Goal: Complete application form

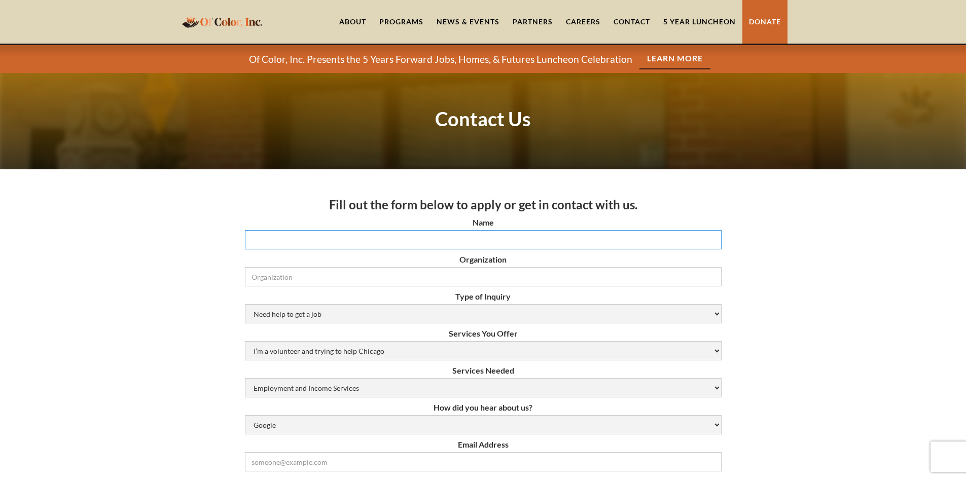
click at [611, 238] on input "Name" at bounding box center [483, 239] width 476 height 19
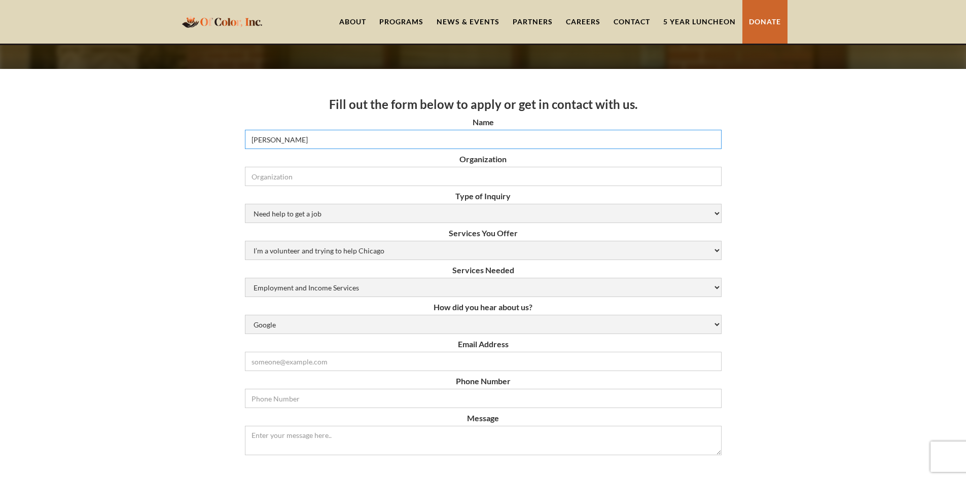
scroll to position [101, 0]
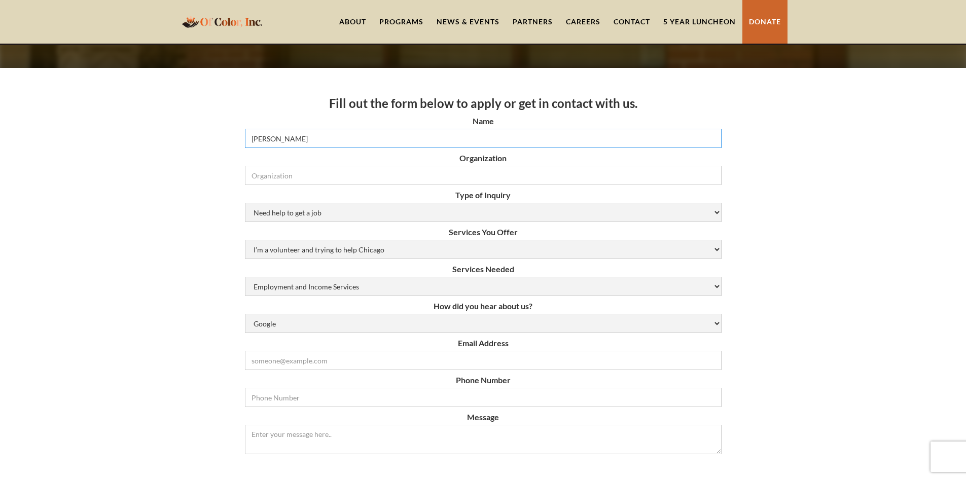
type input "[PERSON_NAME]"
click at [579, 212] on select "Need help to get a job [DEMOGRAPHIC_DATA] or Donation Partnership Other" at bounding box center [483, 212] width 476 height 19
select select "Other"
click at [245, 203] on select "Need help to get a job [DEMOGRAPHIC_DATA] or Donation Partnership Other" at bounding box center [483, 212] width 476 height 19
click at [624, 278] on select "Employment and Income Services Flexible Housing Pool Services HUD Housing Servi…" at bounding box center [483, 286] width 476 height 19
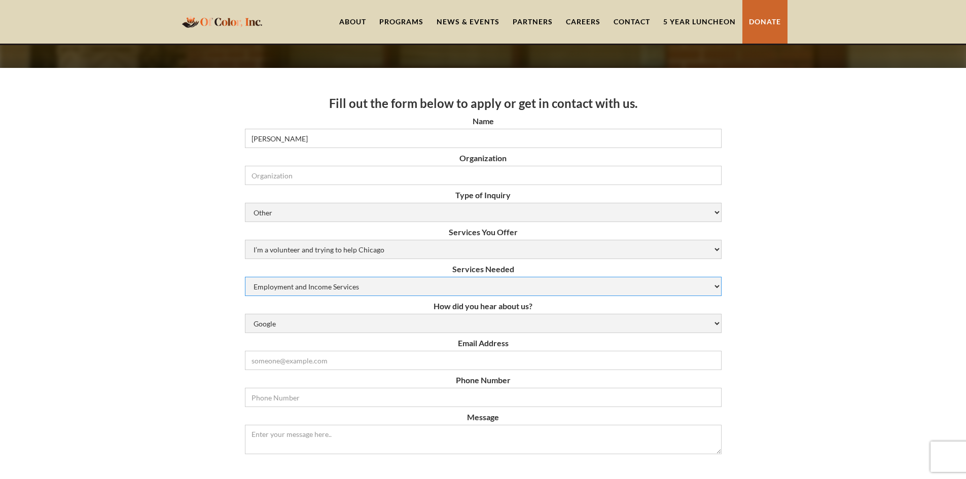
select select "Rapid Rehousing Services"
click at [245, 277] on select "Employment and Income Services Flexible Housing Pool Services HUD Housing Servi…" at bounding box center [483, 286] width 476 height 19
click at [715, 325] on select "Google Social Media Word of Mouth Other" at bounding box center [483, 323] width 476 height 19
select select "other"
click at [245, 314] on select "Google Social Media Word of Mouth Other" at bounding box center [483, 323] width 476 height 19
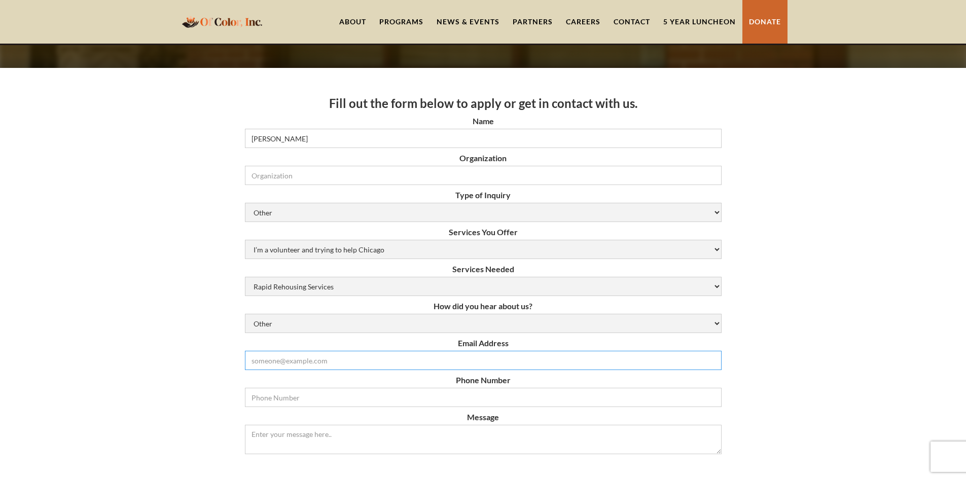
click at [330, 363] on input "Email Form" at bounding box center [483, 360] width 476 height 19
type input "[EMAIL_ADDRESS][DOMAIN_NAME]"
click at [323, 401] on input "Email Form" at bounding box center [483, 397] width 476 height 19
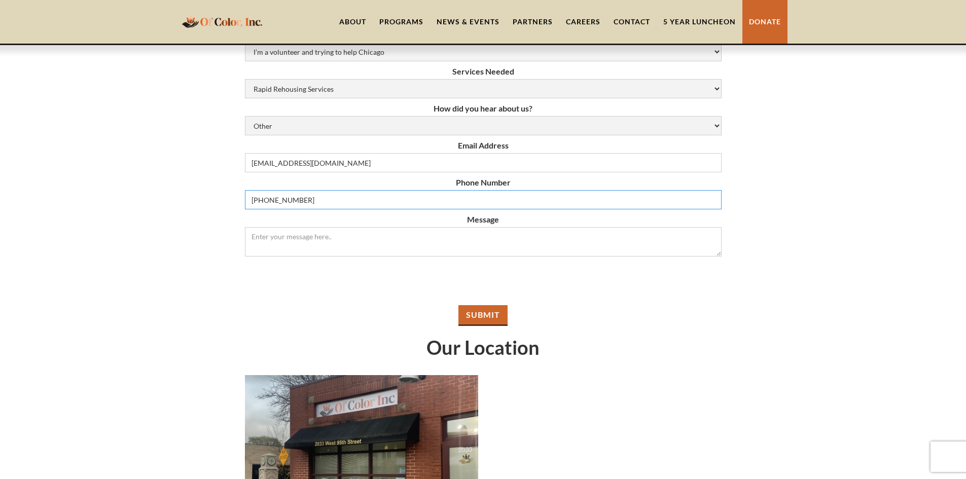
scroll to position [304, 0]
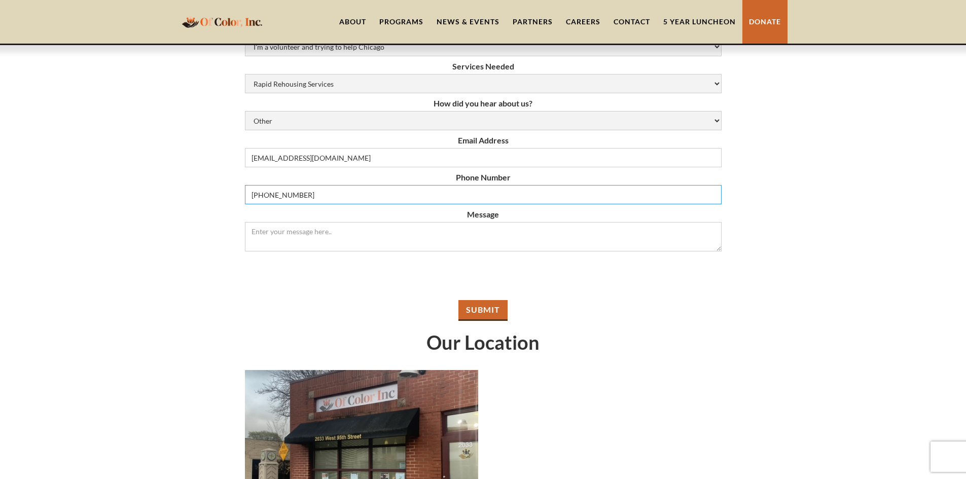
type input "[PHONE_NUMBER]"
click at [415, 236] on textarea "Message" at bounding box center [483, 236] width 476 height 29
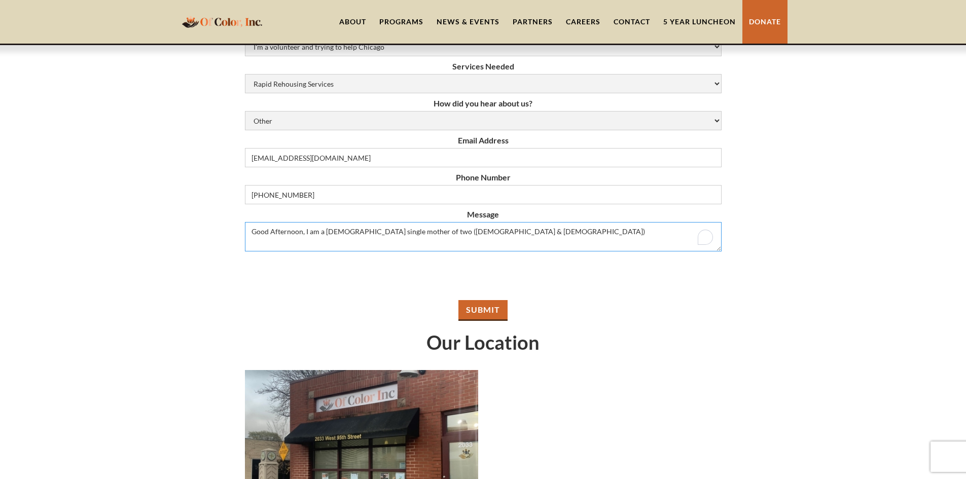
click at [492, 235] on textarea "Good Afternoon, I am a [DEMOGRAPHIC_DATA] single mother of two ([DEMOGRAPHIC_DA…" at bounding box center [483, 236] width 476 height 29
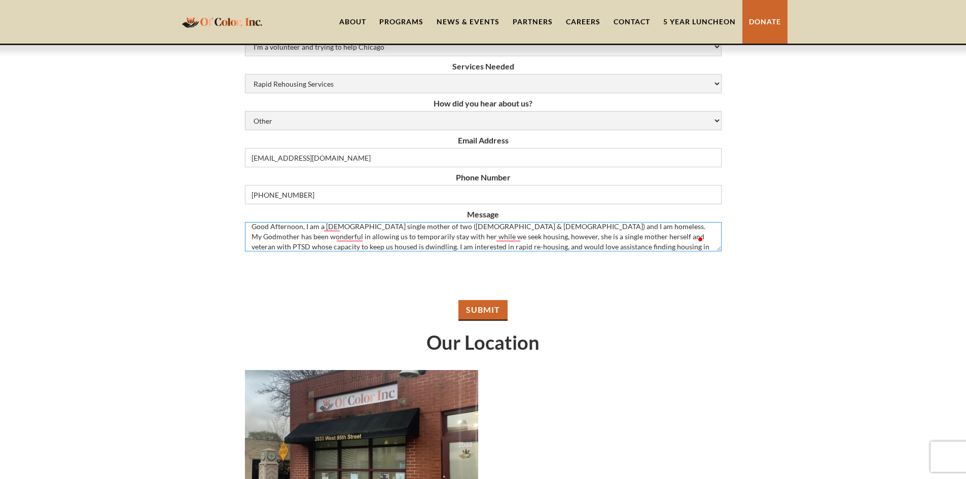
click at [565, 244] on textarea "Good Afternoon, I am a [DEMOGRAPHIC_DATA] single mother of two ([DEMOGRAPHIC_DA…" at bounding box center [483, 236] width 476 height 29
click at [345, 249] on textarea "Good Afternoon, I am a [DEMOGRAPHIC_DATA] single mother of two ([DEMOGRAPHIC_DA…" at bounding box center [483, 236] width 476 height 29
click at [635, 246] on textarea "Good Afternoon, I am a [DEMOGRAPHIC_DATA] single mother of two ([DEMOGRAPHIC_DA…" at bounding box center [483, 236] width 476 height 29
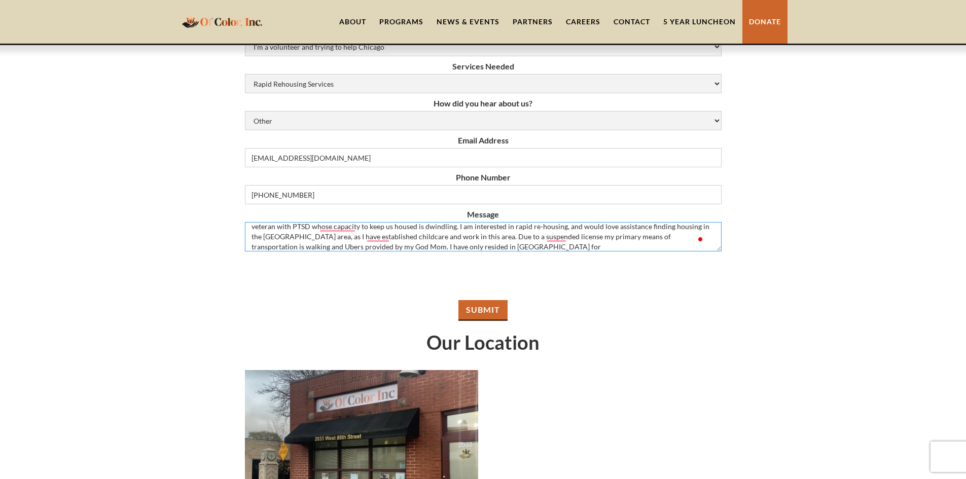
click at [343, 245] on textarea "Good Afternoon, I am a [DEMOGRAPHIC_DATA] single mother of two ([DEMOGRAPHIC_DA…" at bounding box center [483, 236] width 476 height 29
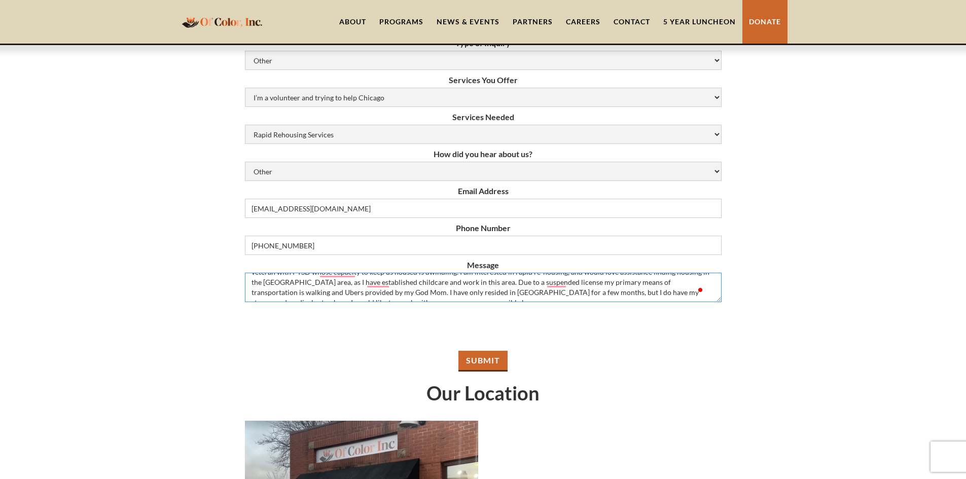
scroll to position [35, 0]
type textarea "Good Afternoon, I am a [DEMOGRAPHIC_DATA] single mother of two ([DEMOGRAPHIC_DA…"
click at [437, 288] on textarea "Good Afternoon, I am a [DEMOGRAPHIC_DATA] single mother of two ([DEMOGRAPHIC_DA…" at bounding box center [483, 287] width 476 height 29
drag, startPoint x: 621, startPoint y: 298, endPoint x: 241, endPoint y: 275, distance: 380.3
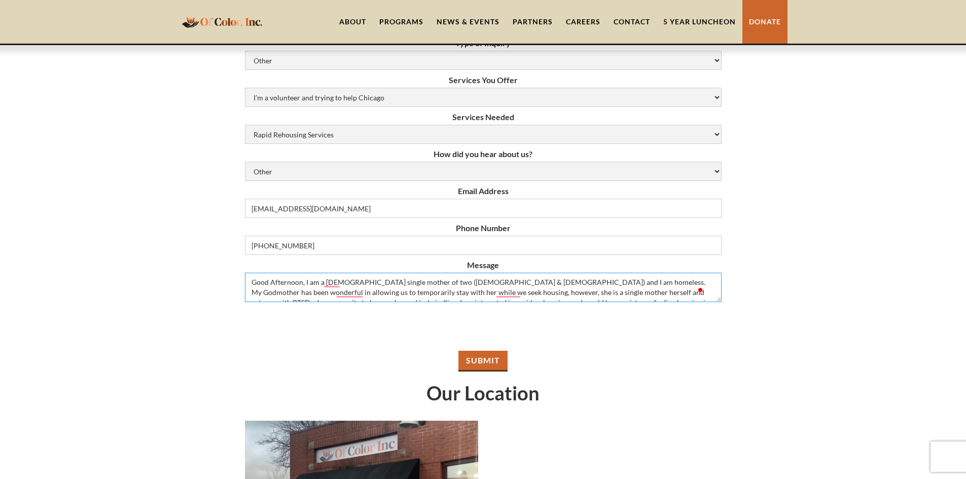
click at [241, 275] on div "Fill out the form below to apply or get in contact with us. Name [PERSON_NAME] …" at bounding box center [483, 295] width 966 height 759
click at [754, 326] on div "Fill out the form below to apply or get in contact with us. Name [PERSON_NAME] …" at bounding box center [483, 295] width 966 height 759
click at [491, 362] on input "Submit" at bounding box center [482, 361] width 49 height 21
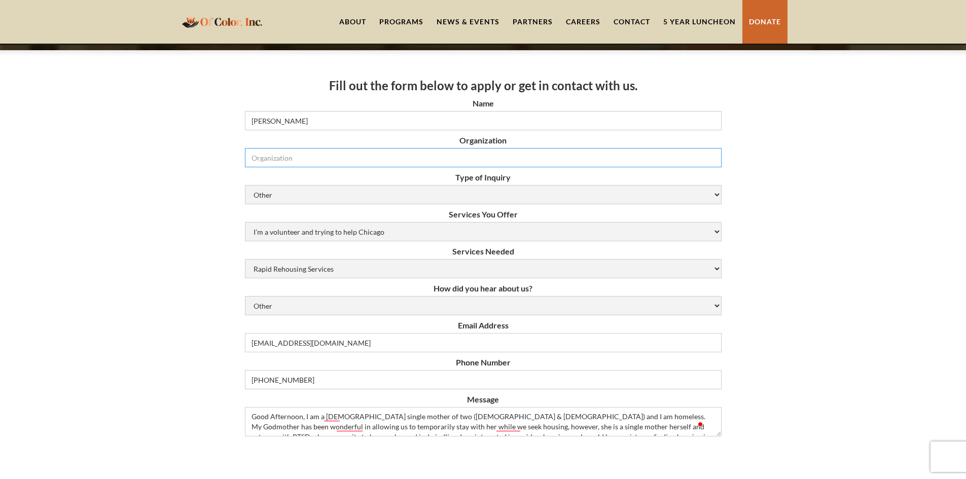
scroll to position [101, 0]
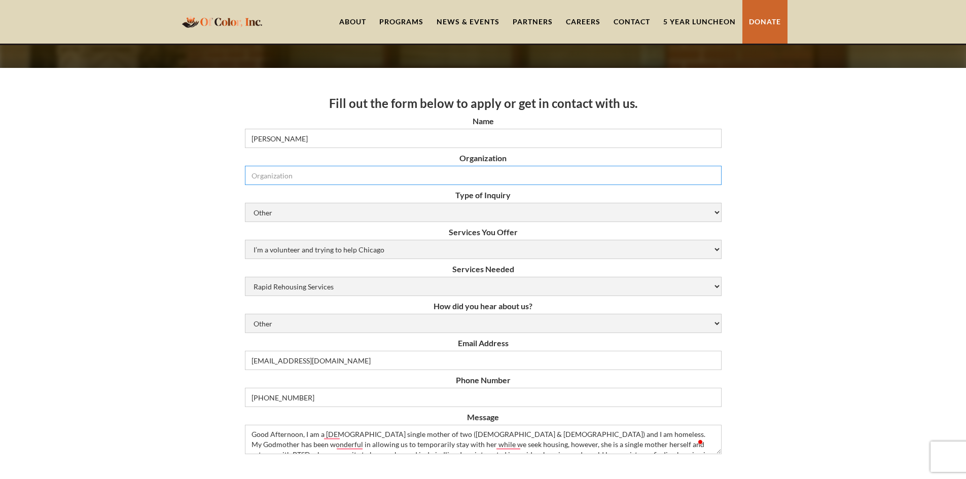
click at [530, 177] on input "Organization" at bounding box center [483, 175] width 476 height 19
type input "Individual"
click at [675, 213] on select "Need help to get a job [DEMOGRAPHIC_DATA] or Donation Partnership Other" at bounding box center [483, 212] width 476 height 19
click at [245, 203] on select "Need help to get a job [DEMOGRAPHIC_DATA] or Donation Partnership Other" at bounding box center [483, 212] width 476 height 19
click at [797, 227] on div "Fill out the form below to apply or get in contact with us. Name [PERSON_NAME] …" at bounding box center [483, 447] width 966 height 759
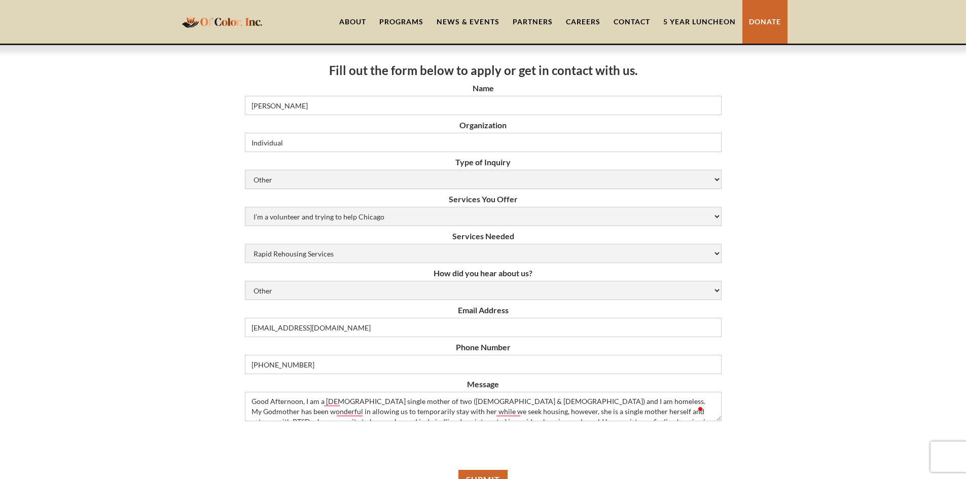
scroll to position [152, 0]
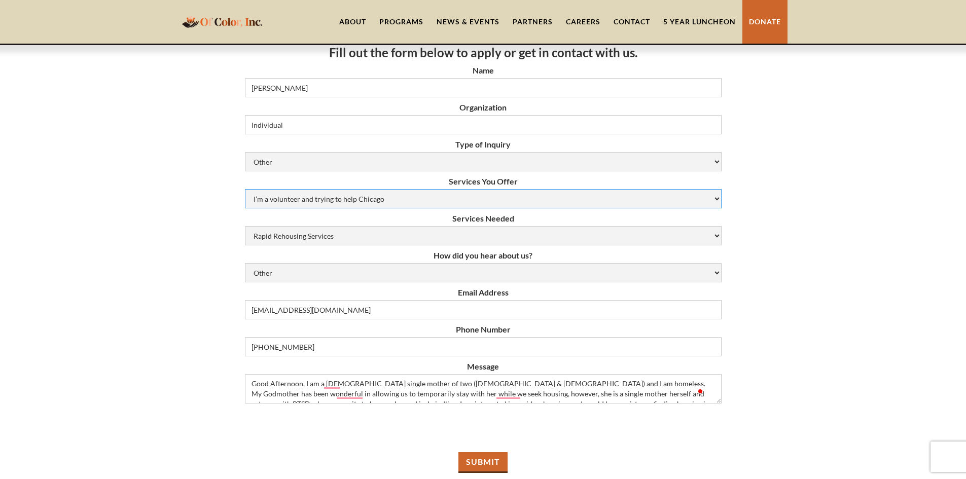
click at [676, 202] on select "I’m a volunteer and trying to help Chicago Resume Help Mock Interviewing Mentor…" at bounding box center [483, 198] width 476 height 19
select select "N/A (Not Applicable)"
click at [245, 189] on select "I’m a volunteer and trying to help Chicago Resume Help Mock Interviewing Mentor…" at bounding box center [483, 198] width 476 height 19
click at [351, 198] on select "I’m a volunteer and trying to help Chicago Resume Help Mock Interviewing Mentor…" at bounding box center [483, 198] width 476 height 19
click at [245, 189] on select "I’m a volunteer and trying to help Chicago Resume Help Mock Interviewing Mentor…" at bounding box center [483, 198] width 476 height 19
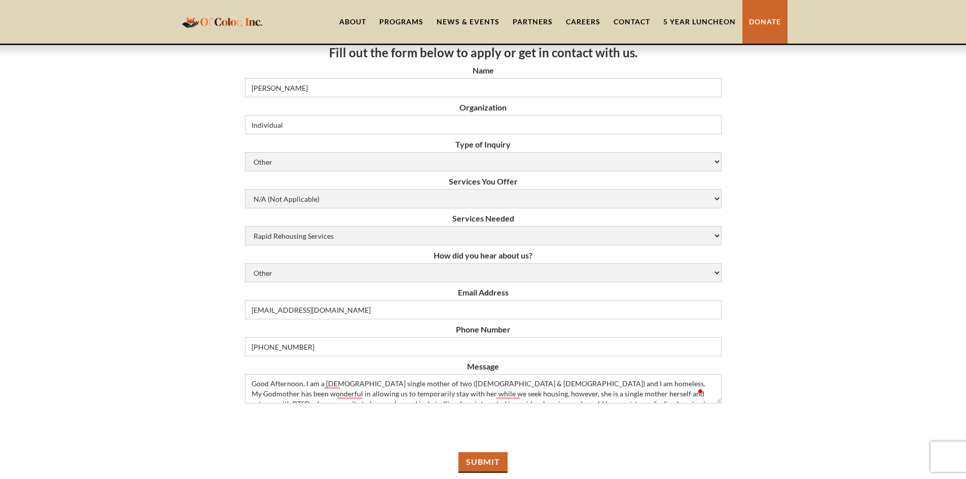
click at [803, 212] on div "Fill out the form below to apply or get in contact with us. Name [PERSON_NAME] …" at bounding box center [483, 396] width 966 height 759
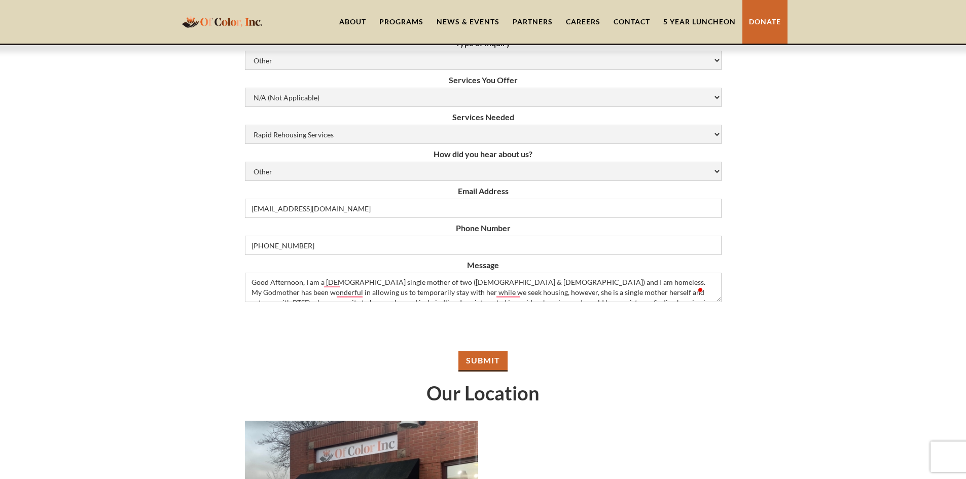
scroll to position [304, 0]
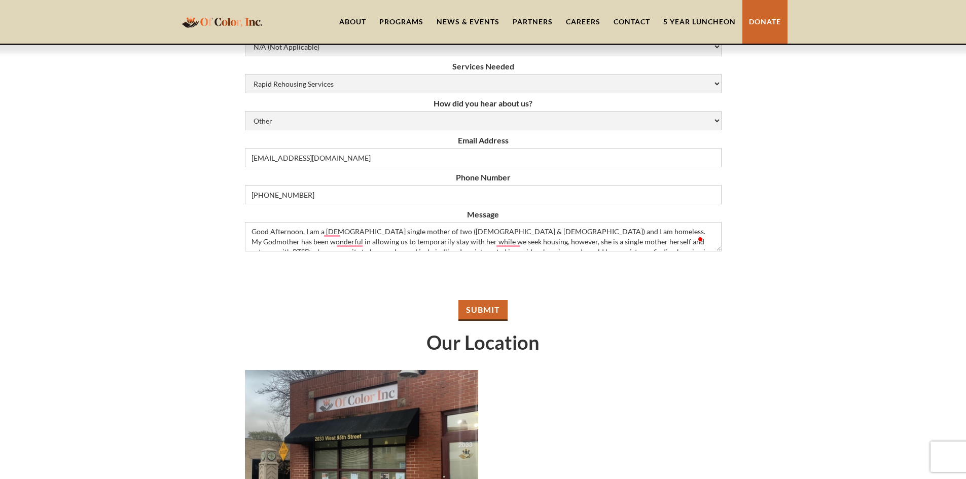
click at [500, 309] on input "Submit" at bounding box center [482, 310] width 49 height 21
type input "Please wait..."
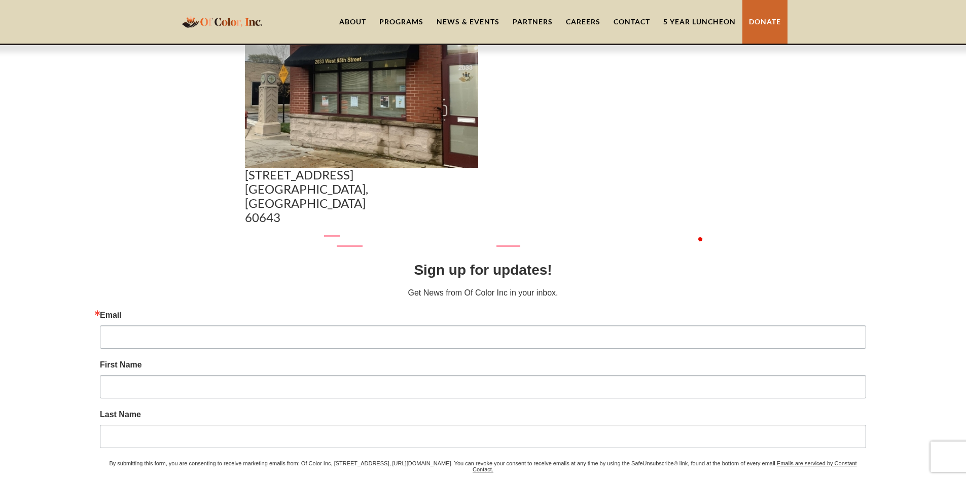
scroll to position [0, 0]
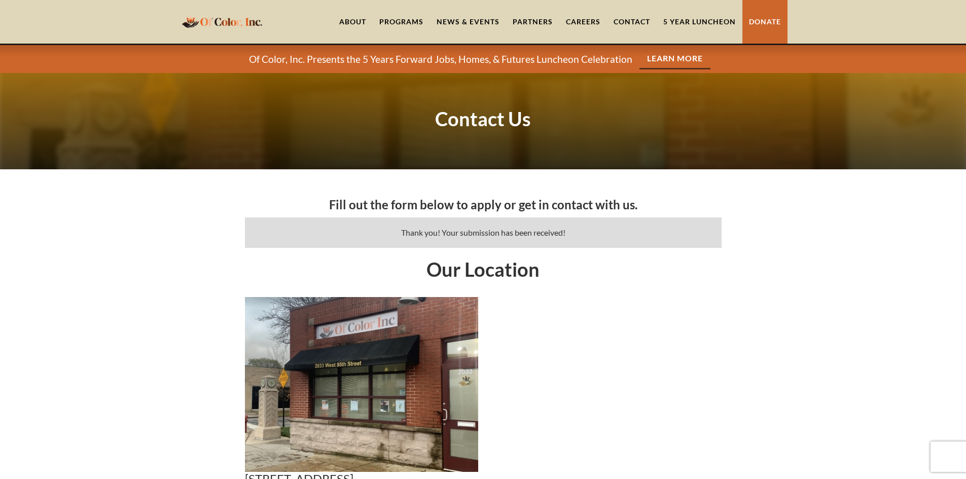
click at [707, 15] on link "5 Year Luncheon" at bounding box center [699, 22] width 86 height 44
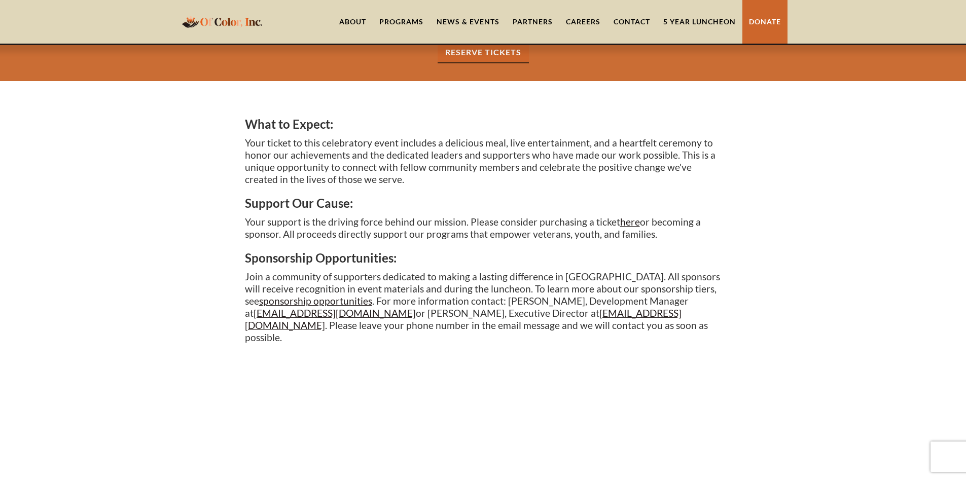
scroll to position [659, 0]
